Goal: Task Accomplishment & Management: Use online tool/utility

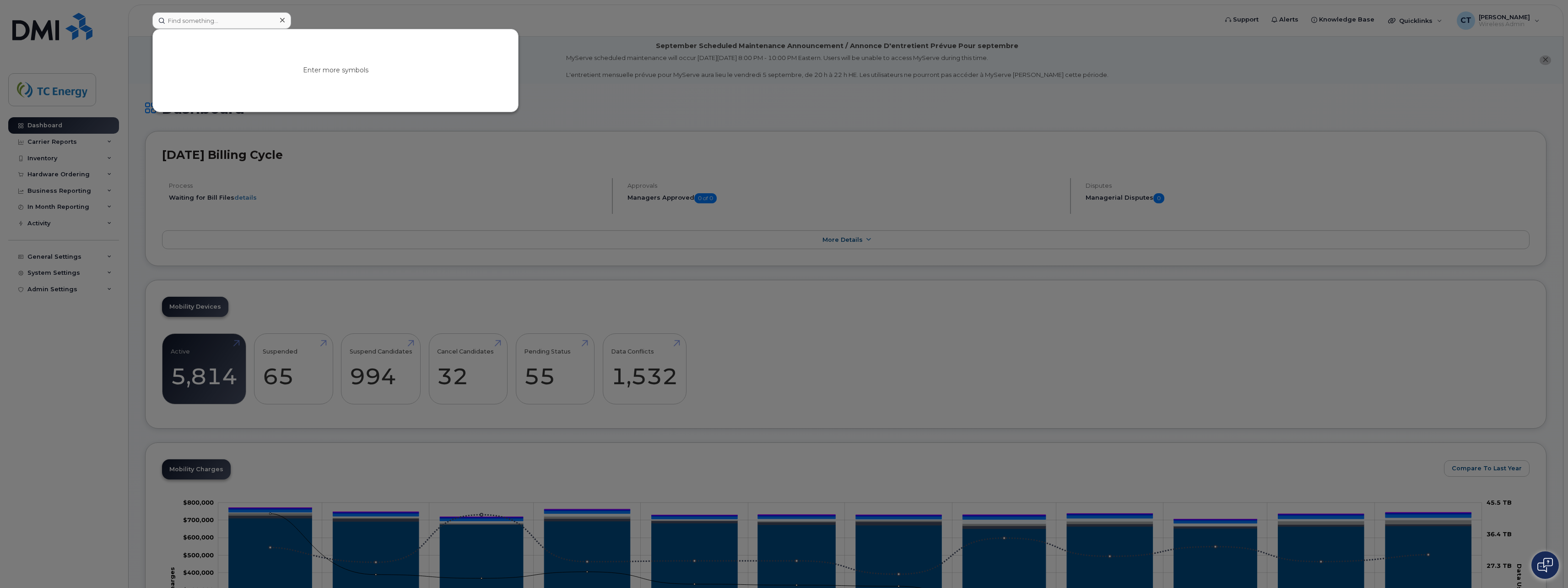
click at [279, 20] on div at bounding box center [282, 21] width 13 height 13
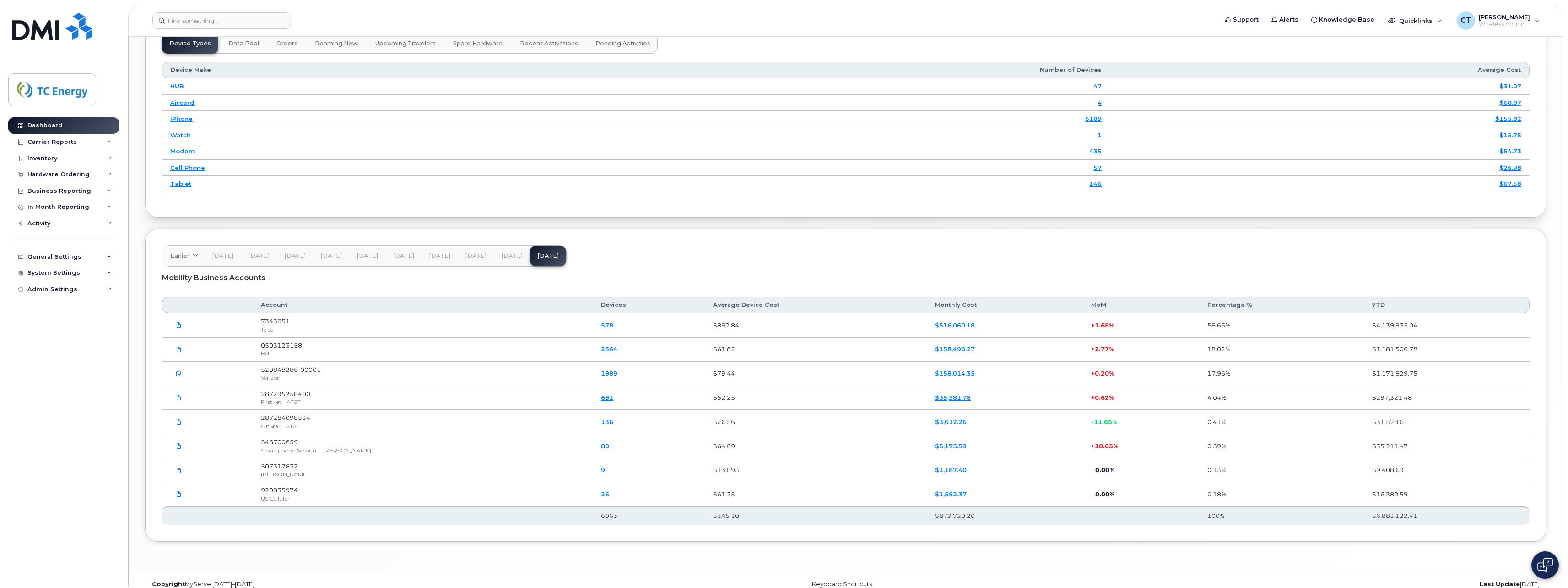
scroll to position [1167, 0]
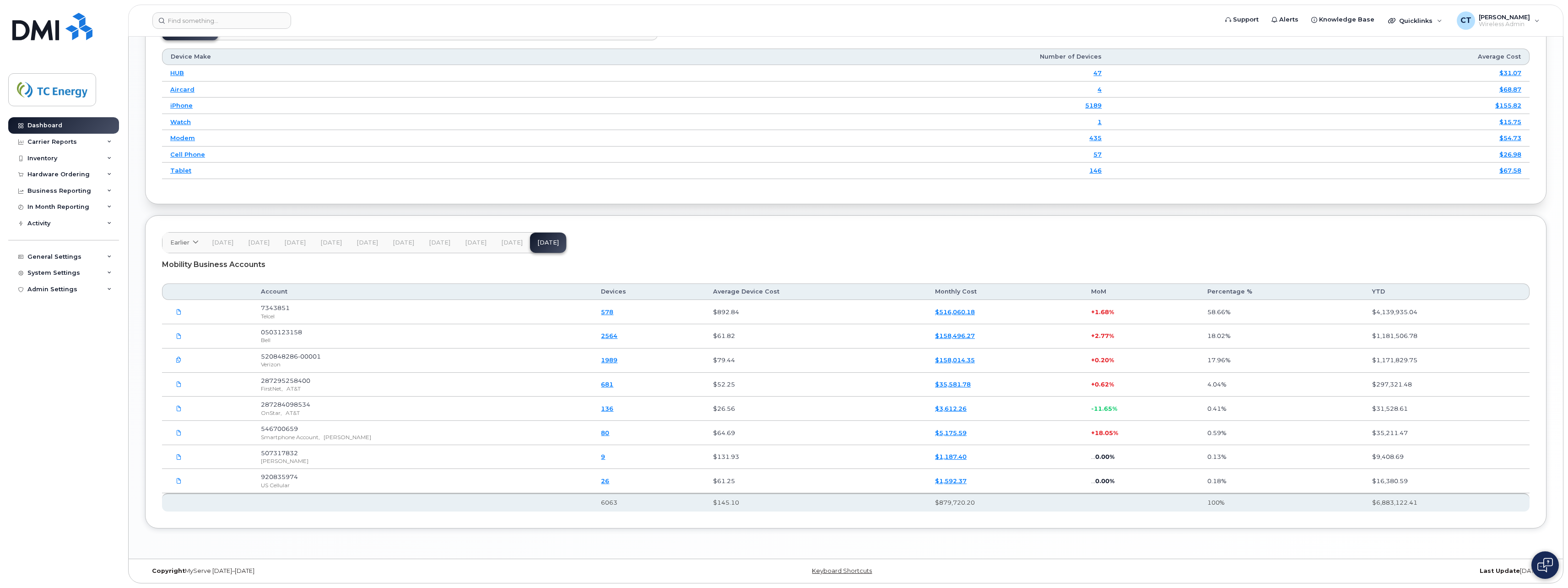
click at [601, 338] on link "2564" at bounding box center [609, 335] width 16 height 7
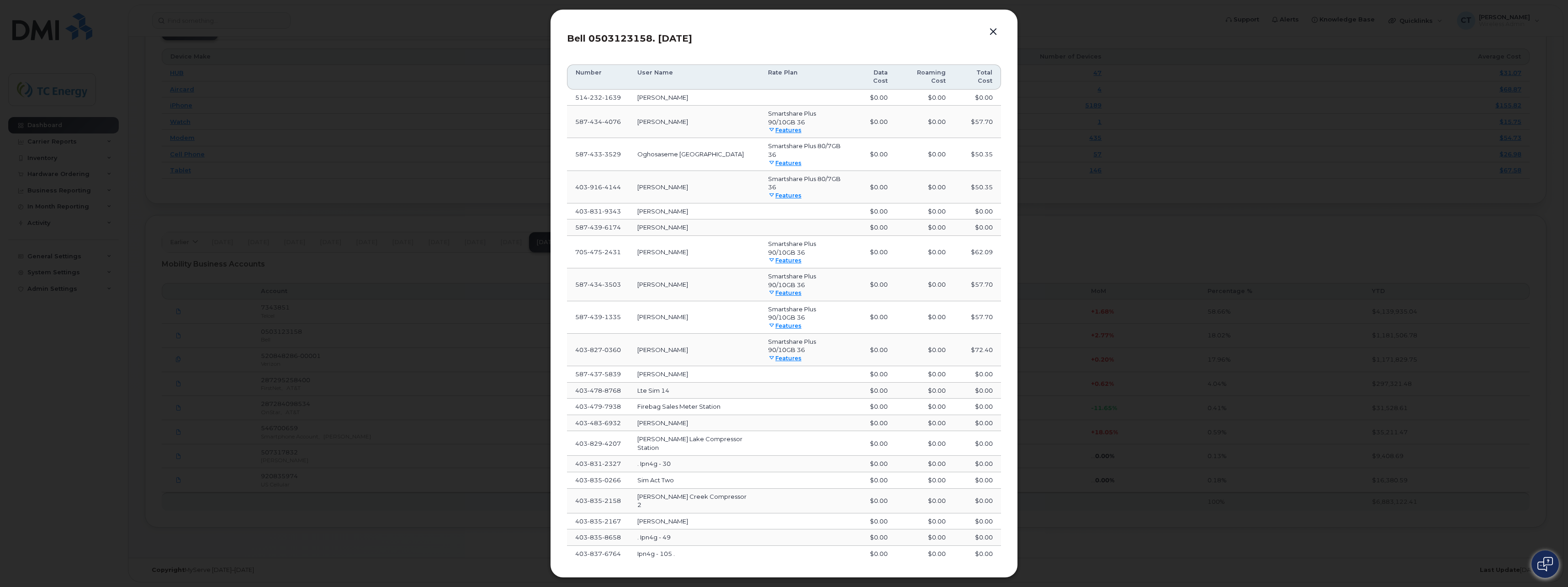
click at [990, 30] on button "button" at bounding box center [993, 32] width 14 height 13
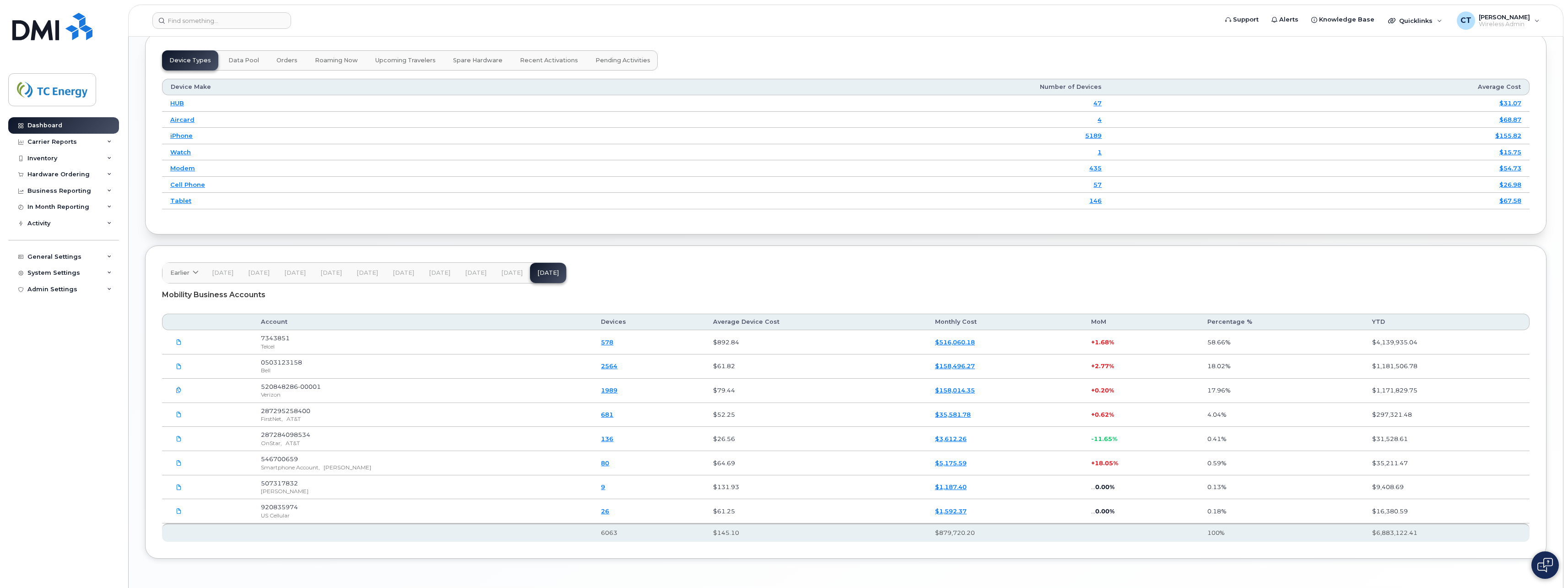
scroll to position [1121, 0]
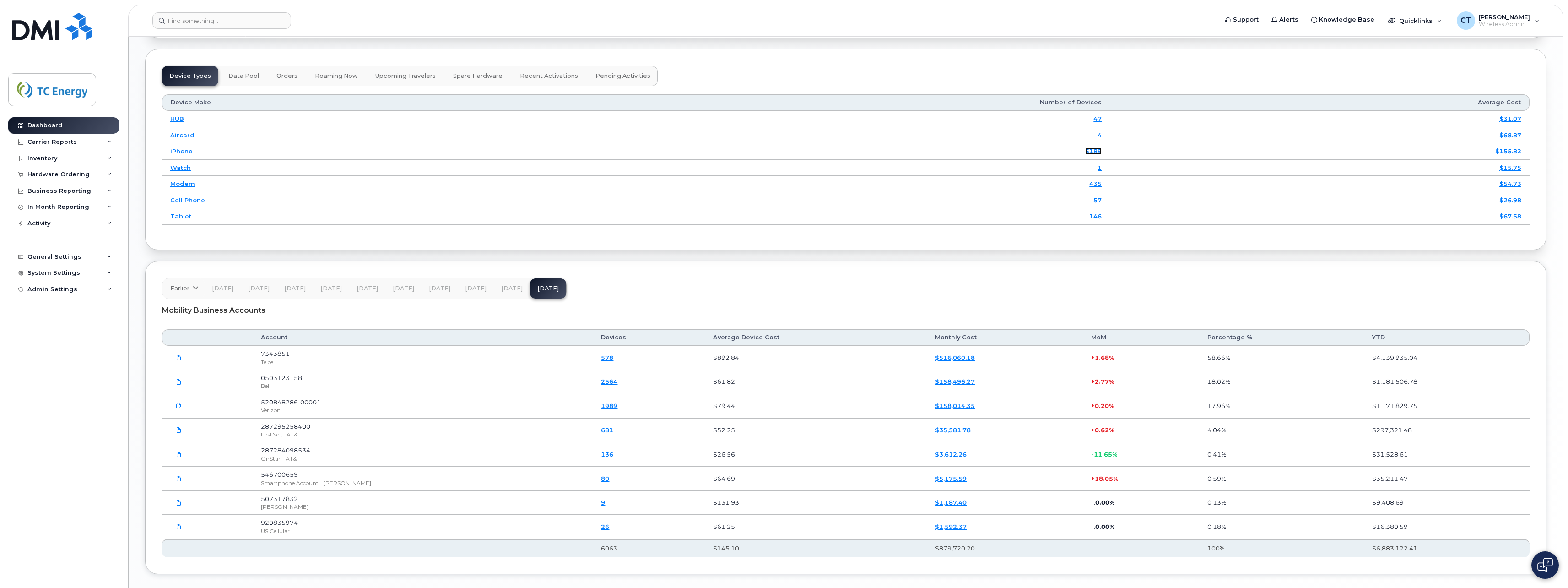
click at [1096, 151] on link "5189" at bounding box center [1094, 151] width 16 height 7
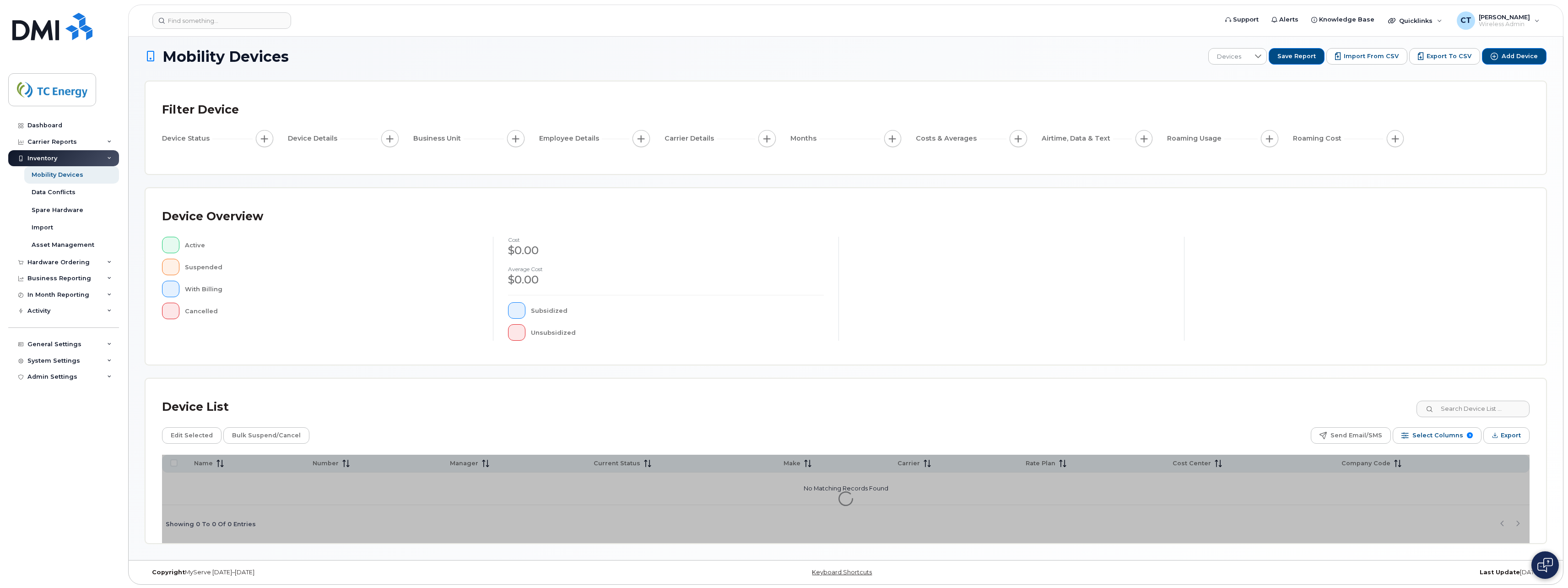
scroll to position [7, 0]
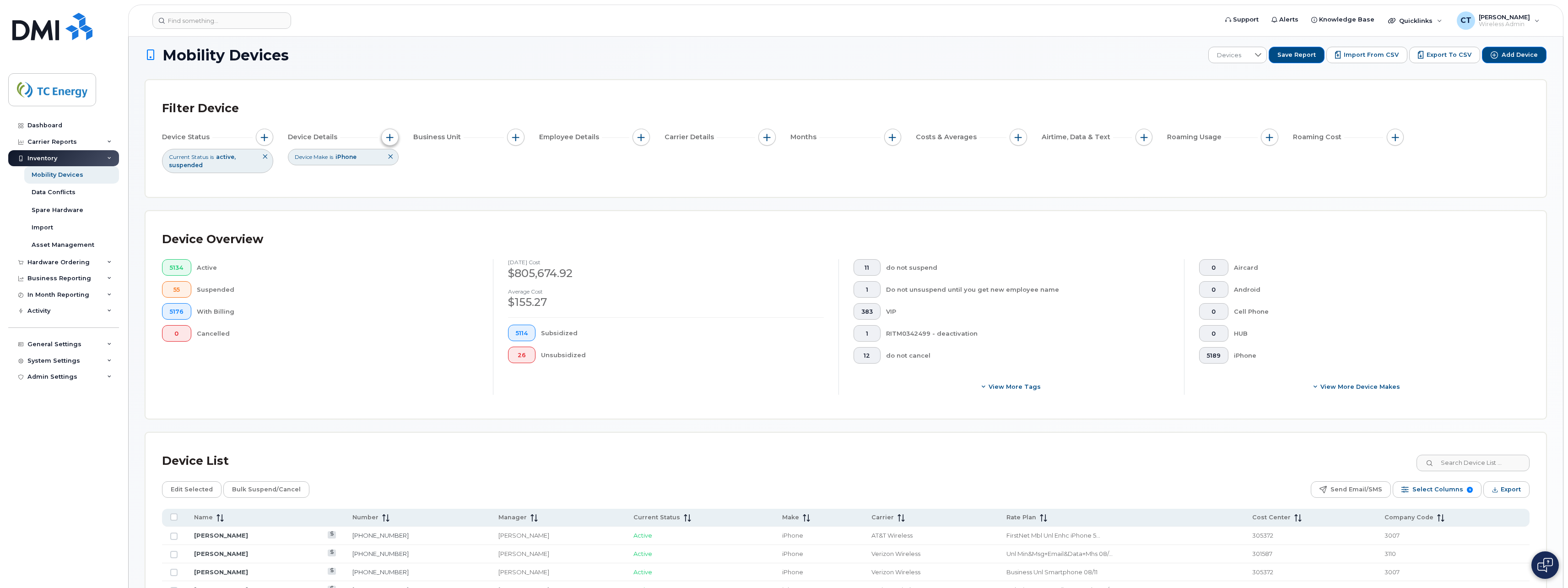
click at [388, 137] on span "button" at bounding box center [390, 137] width 7 height 7
click at [775, 137] on button "button" at bounding box center [767, 137] width 18 height 18
click at [771, 163] on input "Carrier" at bounding box center [770, 165] width 7 height 7
checkbox input "true"
click at [811, 199] on div "empty" at bounding box center [820, 203] width 82 height 16
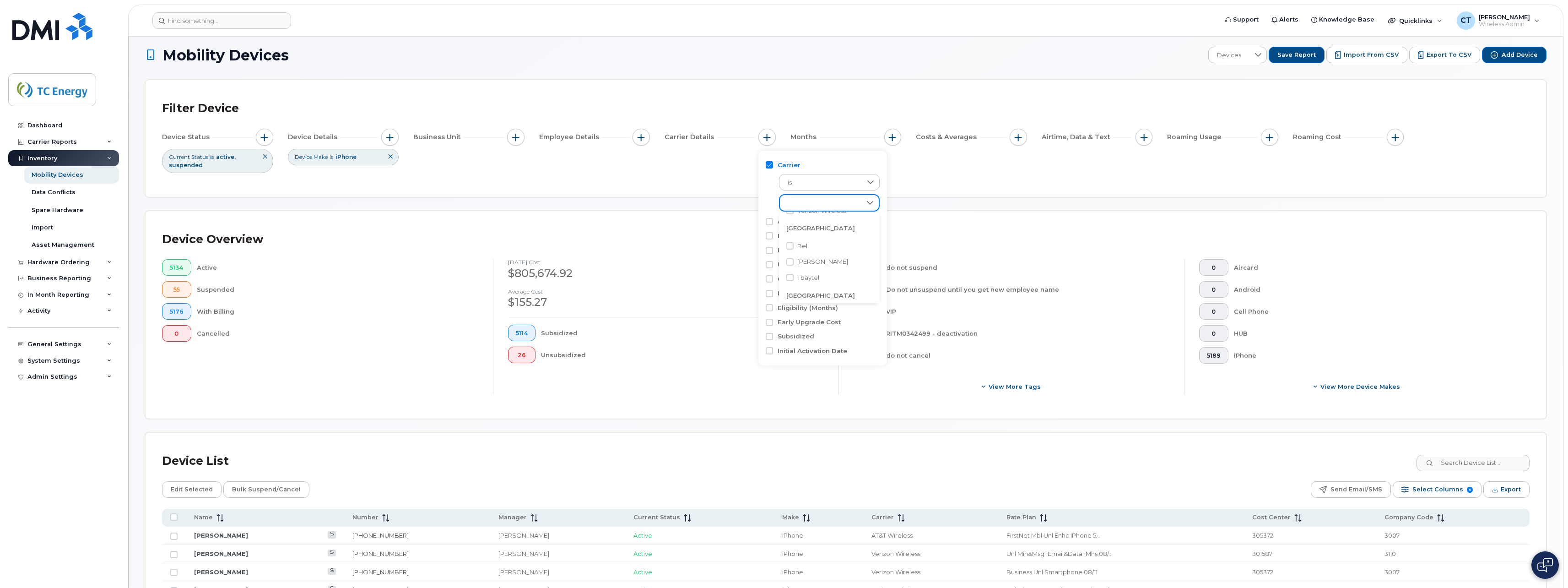
scroll to position [85, 0]
click at [807, 226] on span "Bell" at bounding box center [803, 224] width 12 height 9
checkbox input "true"
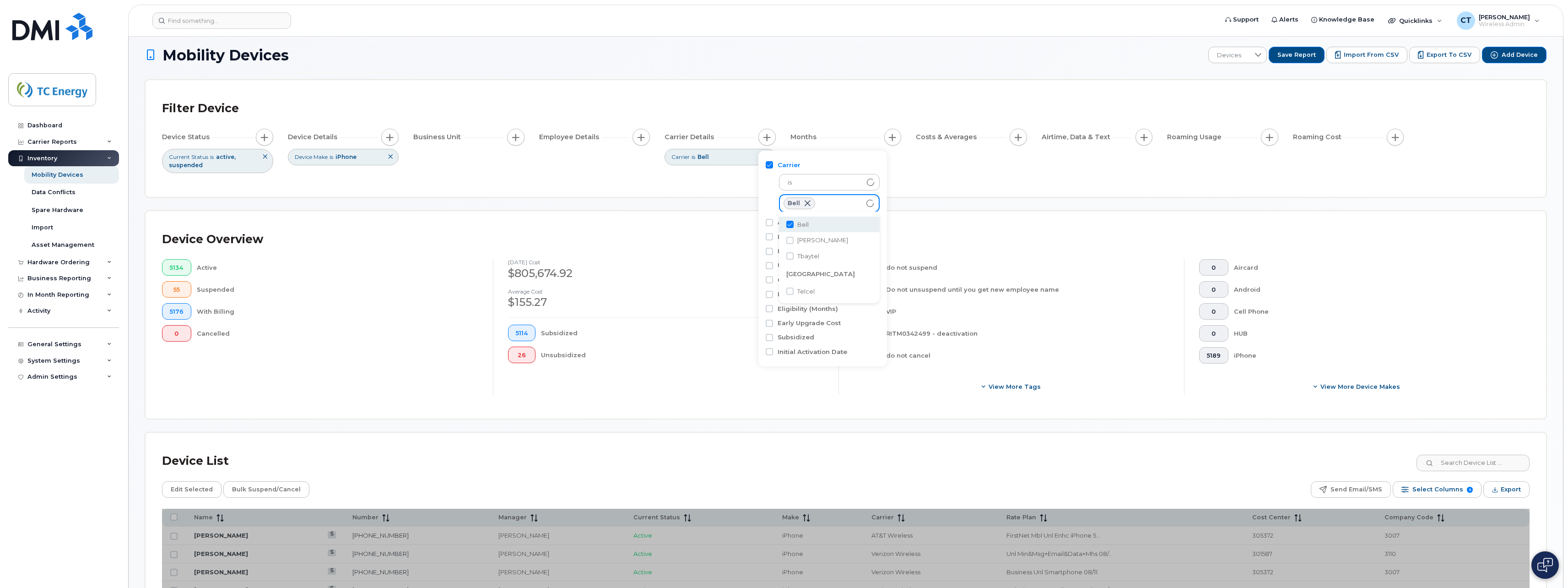
click at [616, 185] on div "Filter Device Device Status Current Status is active suspended Device Details D…" at bounding box center [846, 138] width 1401 height 117
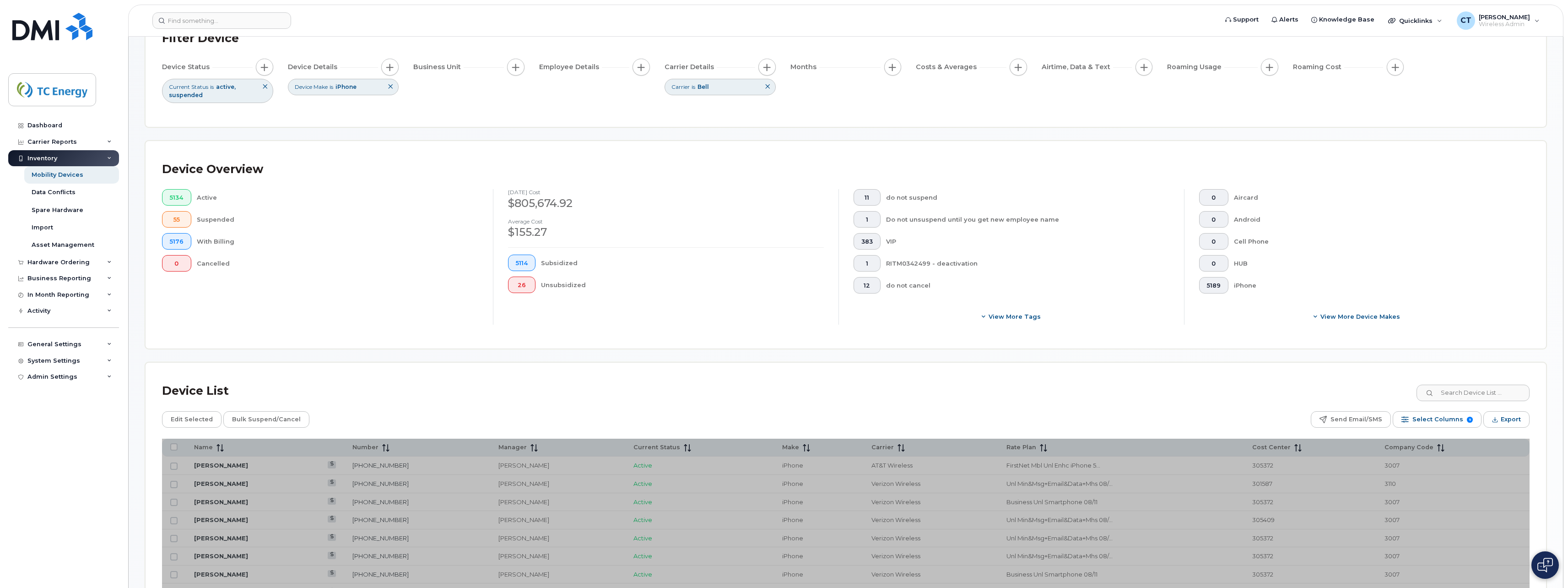
scroll to position [98, 0]
